Goal: Answer question/provide support

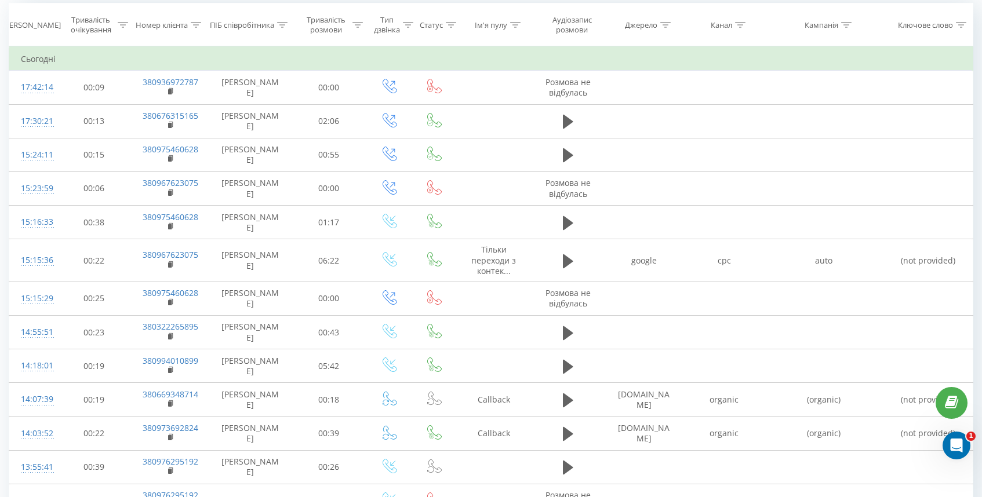
scroll to position [114, 0]
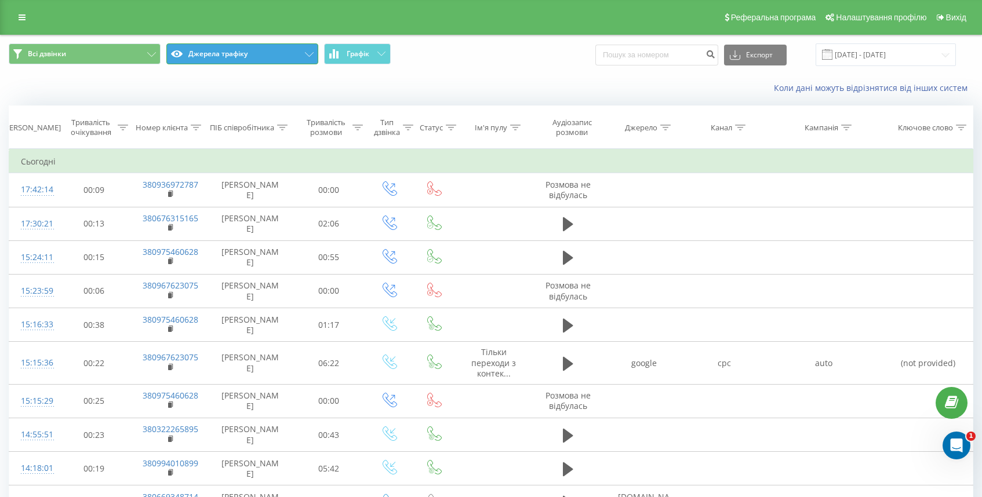
click at [246, 54] on button "Джерела трафіку" at bounding box center [242, 53] width 152 height 21
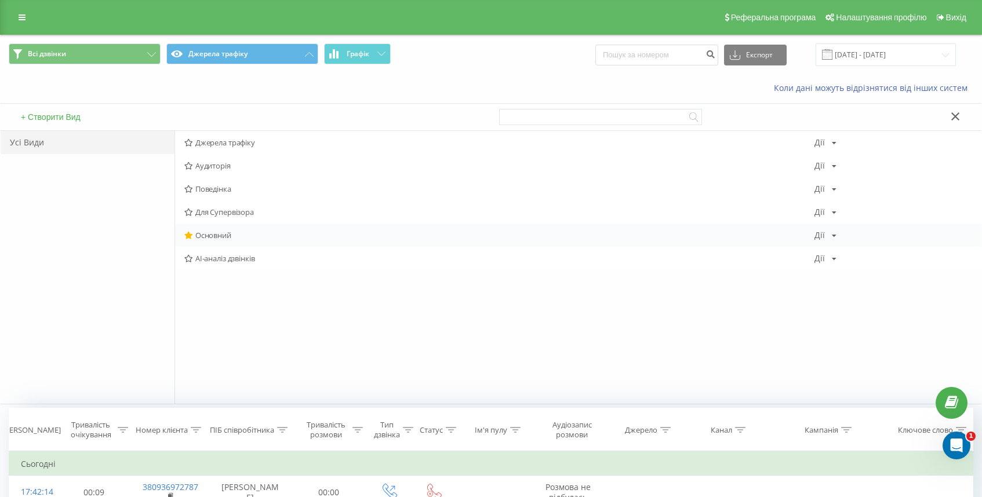
click at [197, 238] on span "Основний" at bounding box center [499, 235] width 630 height 8
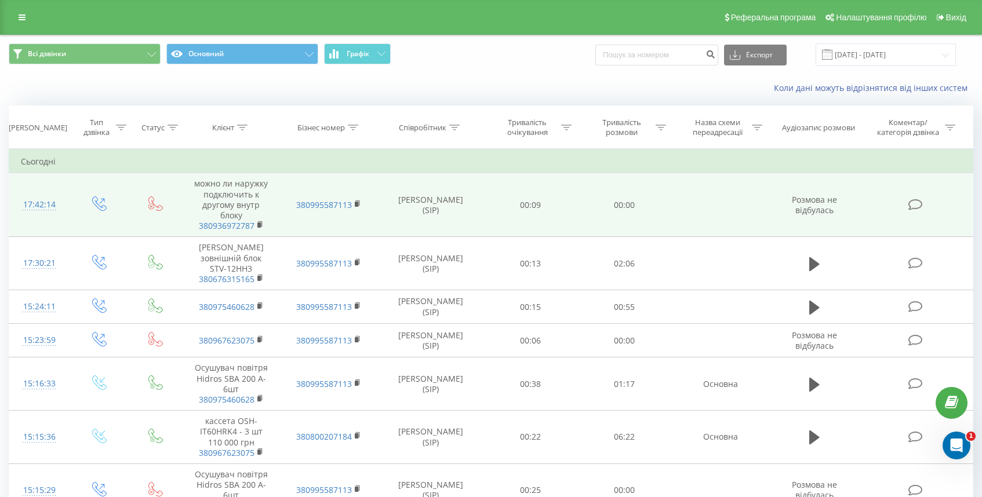
click at [917, 201] on icon at bounding box center [915, 205] width 14 height 12
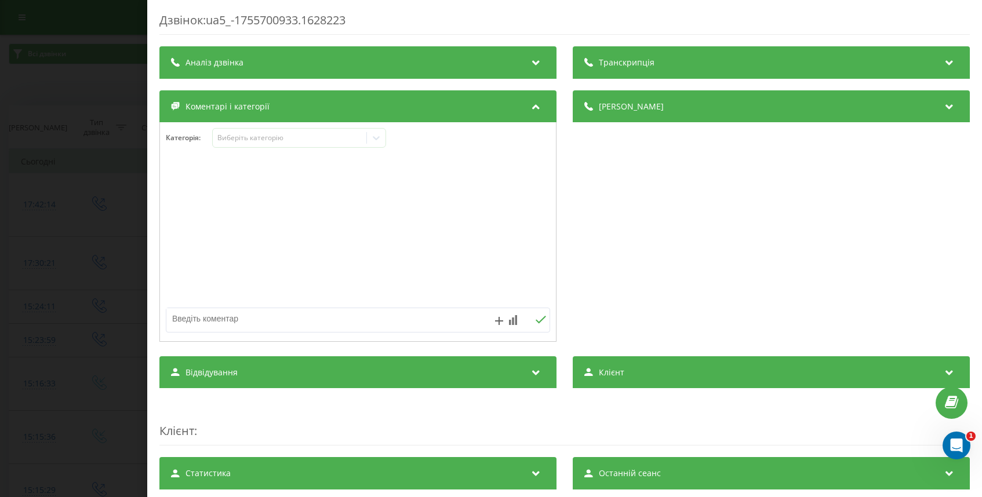
click at [219, 324] on textarea at bounding box center [319, 318] width 307 height 21
click at [173, 319] on textarea "Львівська 1-5" at bounding box center [319, 318] width 307 height 21
click at [303, 321] on textarea "вул. Львівська 1-5" at bounding box center [319, 318] width 307 height 21
type textarea "вул. Львівська 1-5"
click at [541, 319] on icon at bounding box center [541, 320] width 10 height 8
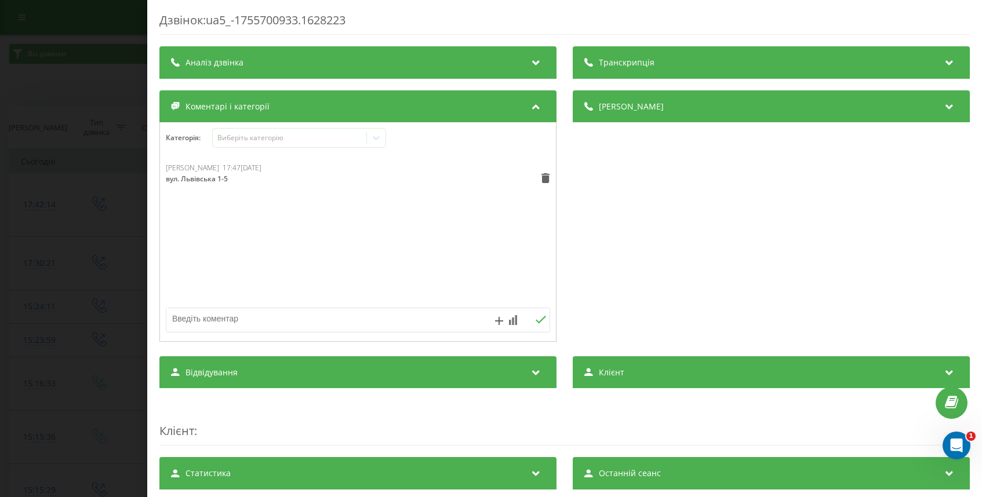
click at [231, 322] on textarea at bounding box center [319, 318] width 307 height 21
type textarea "демонтаж/монтаж наружки 07 - 2700 грн., пайка 600"
click at [534, 321] on button at bounding box center [541, 320] width 18 height 10
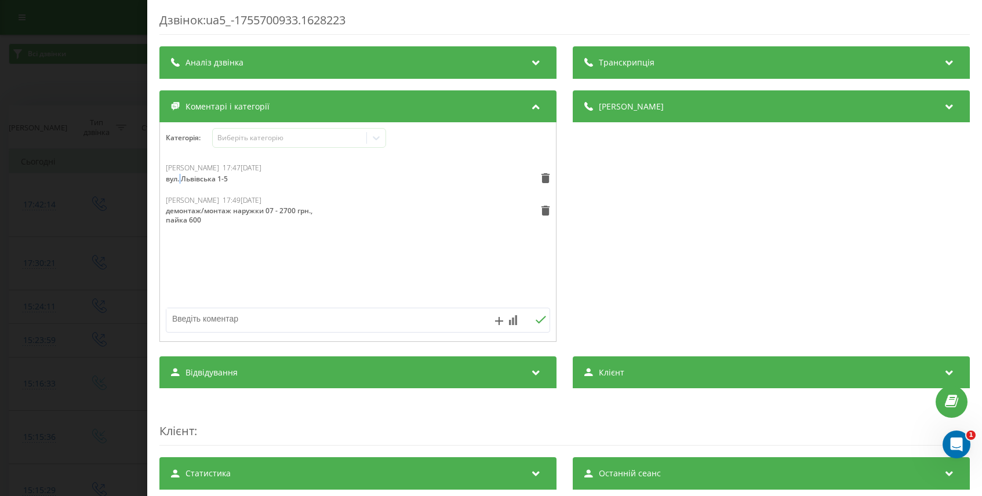
click at [180, 176] on div "вул. Львівська 1-5" at bounding box center [204, 178] width 77 height 9
drag, startPoint x: 222, startPoint y: 180, endPoint x: 161, endPoint y: 181, distance: 61.5
click at [161, 181] on div "Катерина Усик 17:47, 20 Серпня 2025 вул. Львівська 1-5 Катерина Усик 17:49, 20 …" at bounding box center [358, 232] width 396 height 139
copy div "вул. Львівська 1-5"
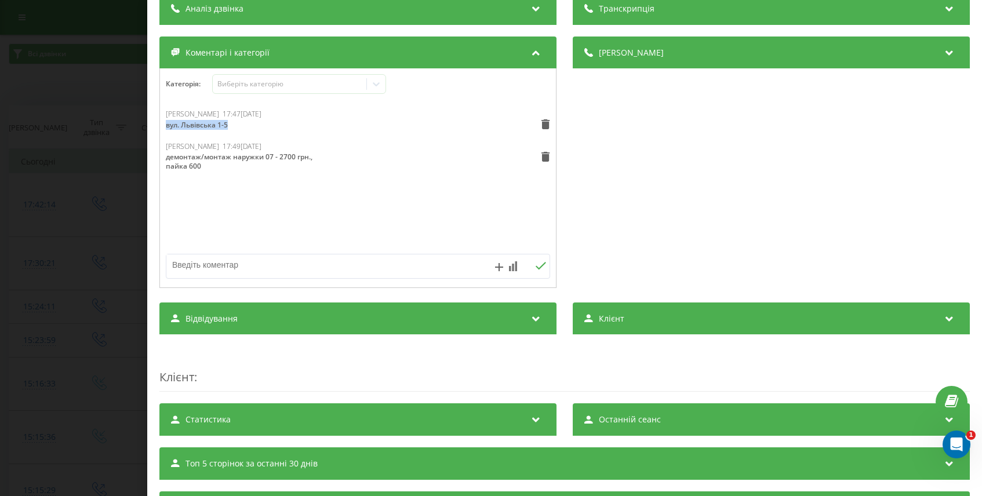
scroll to position [118, 0]
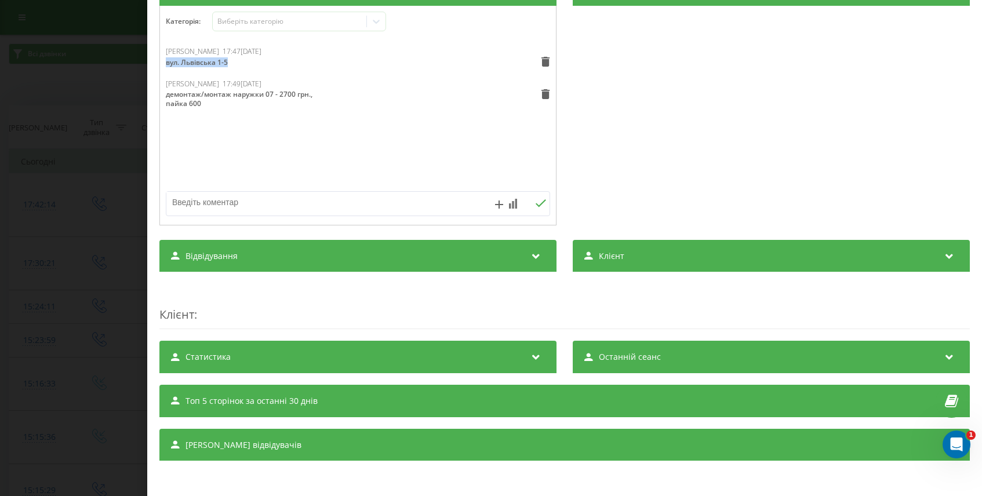
click at [43, 80] on div "Дзвінок : ua5_-1755700933.1628223 Транскрипція Для AI-аналізу майбутніх дзвінкі…" at bounding box center [491, 248] width 982 height 496
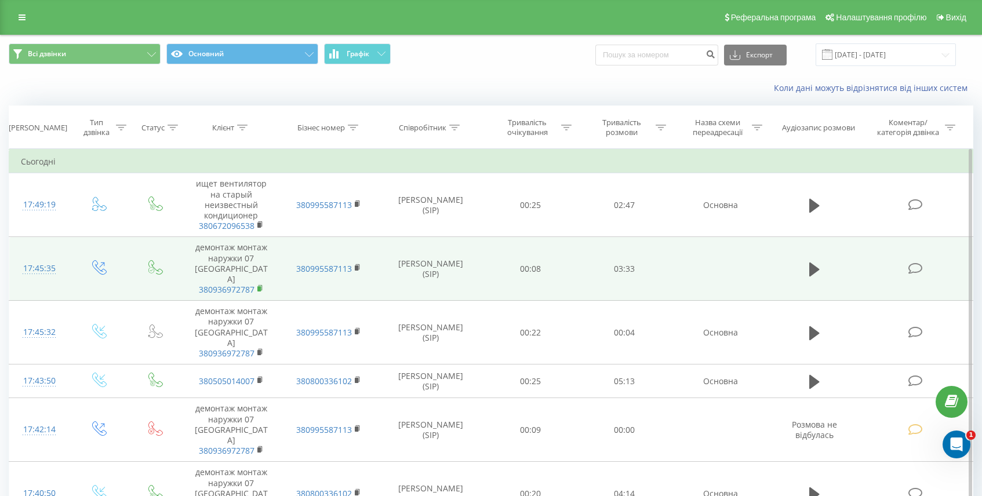
click at [258, 286] on rect at bounding box center [258, 288] width 3 height 5
